Goal: Communication & Community: Participate in discussion

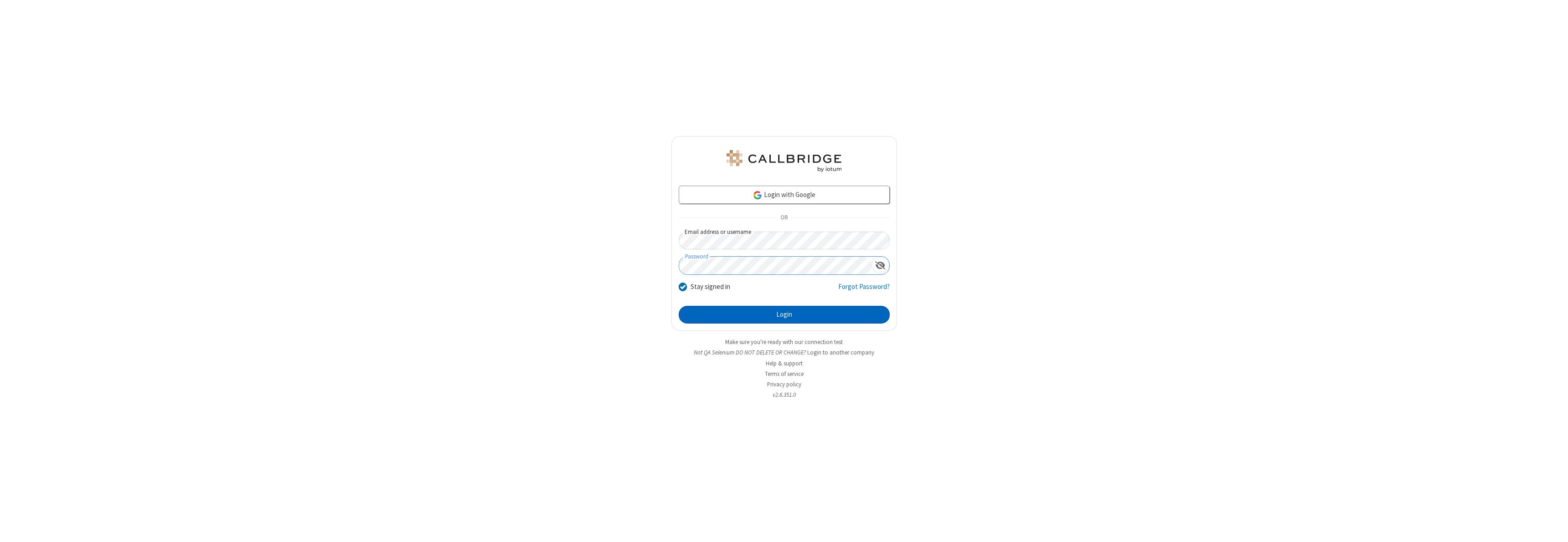
click at [784, 314] on button "Login" at bounding box center [784, 315] width 211 height 18
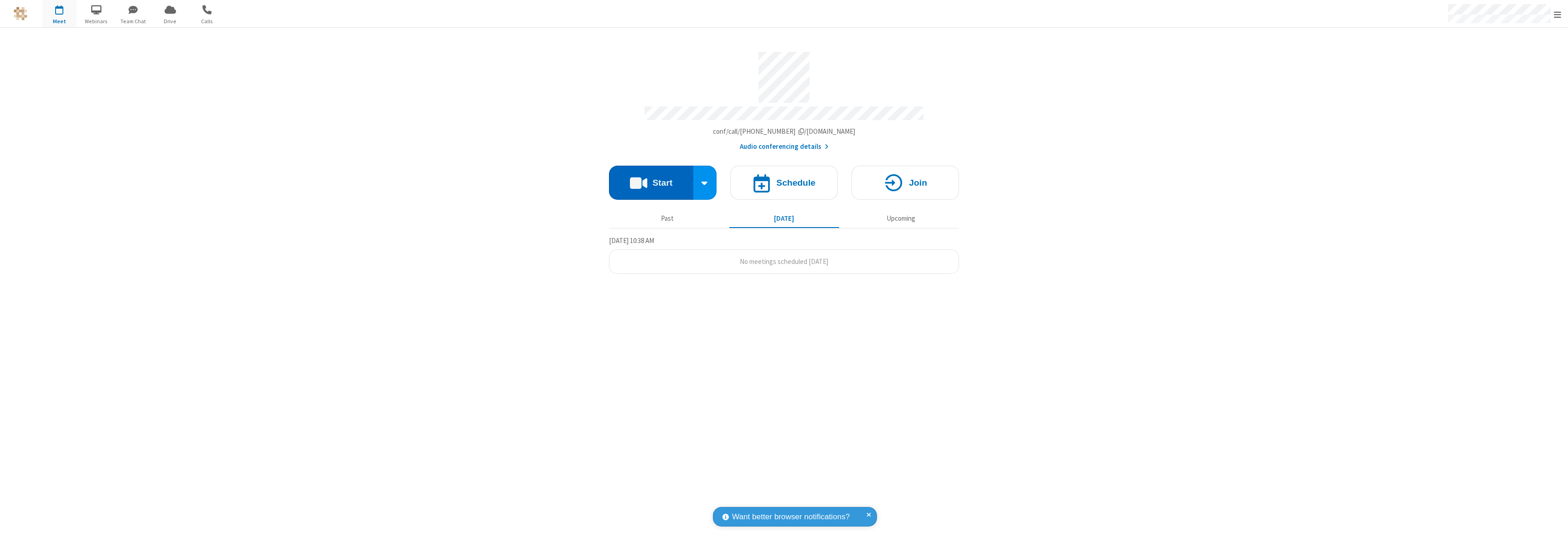
click at [650, 178] on button "Start" at bounding box center [650, 182] width 85 height 34
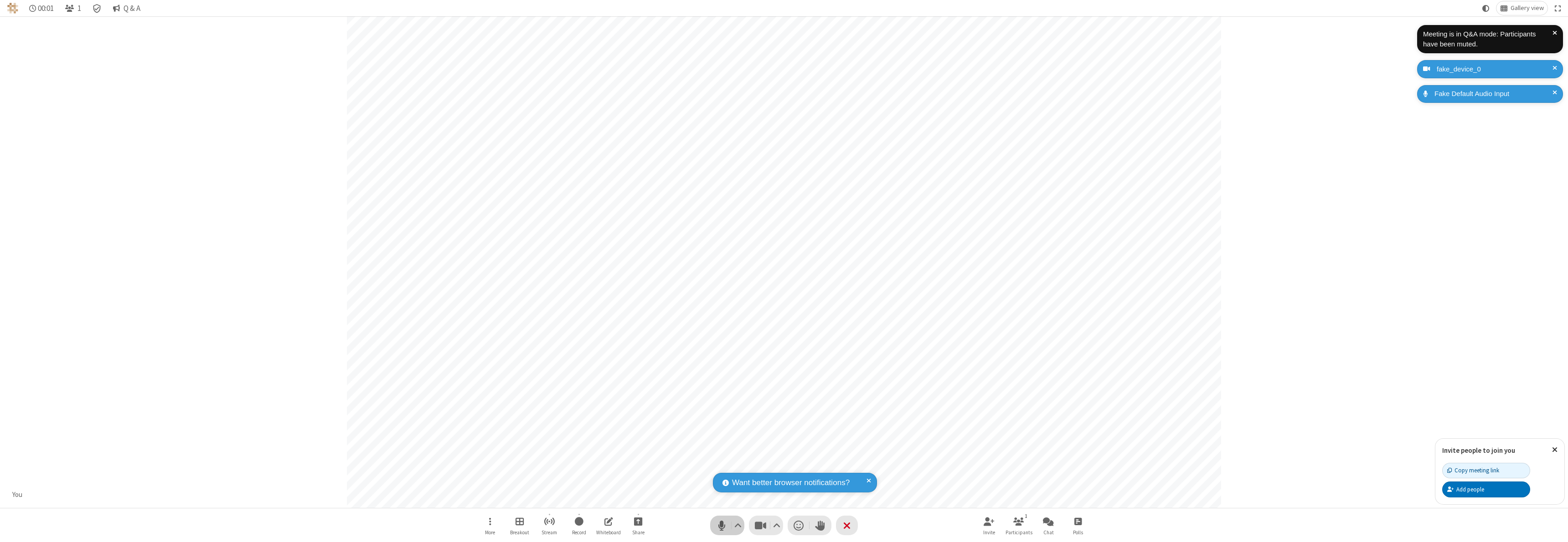
click at [722, 525] on span "Mute (⌘+Shift+A)" at bounding box center [722, 526] width 13 height 13
click at [722, 525] on span "Unmute (⌘+Shift+A)" at bounding box center [722, 526] width 13 height 13
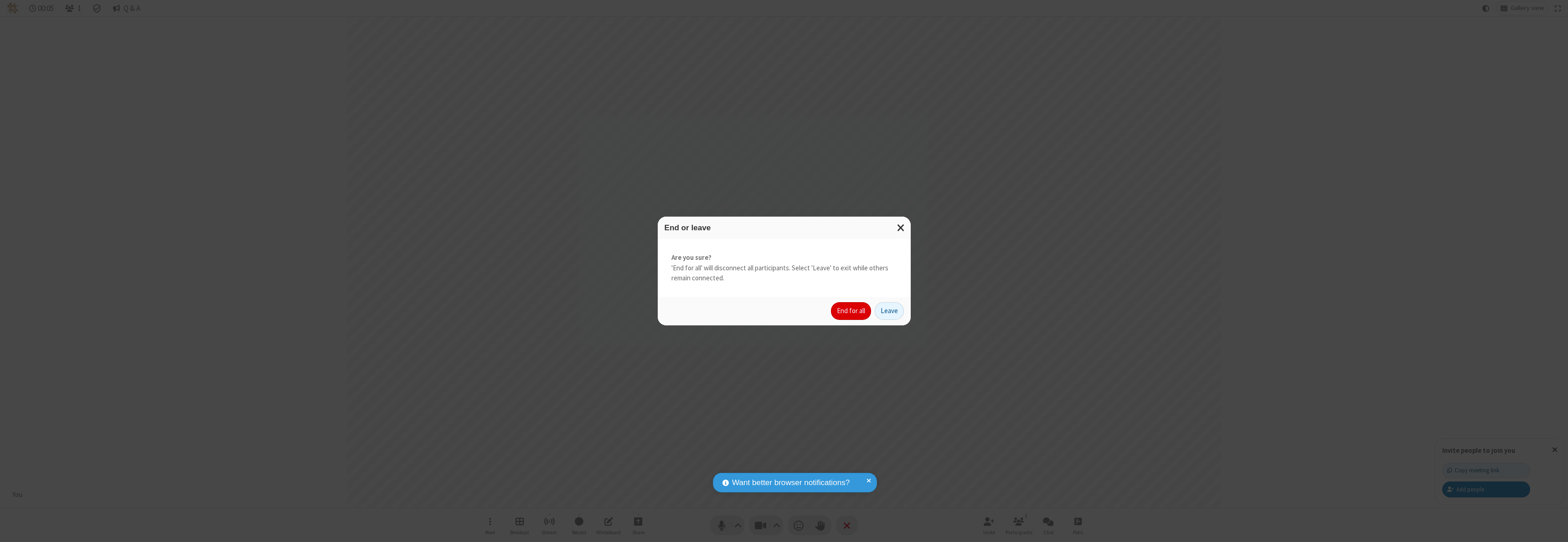
click at [851, 311] on button "End for all" at bounding box center [851, 312] width 40 height 18
